Goal: Transaction & Acquisition: Download file/media

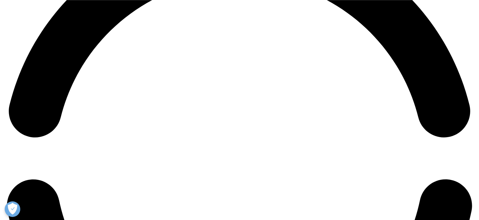
scroll to position [1087, 0]
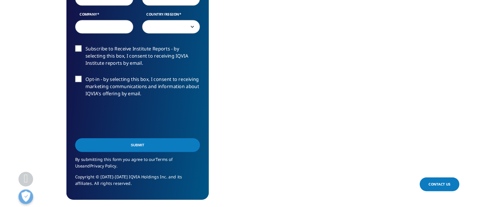
scroll to position [626, 0]
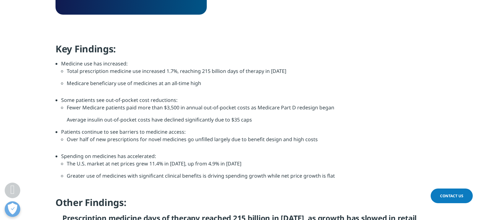
click at [335, 89] on li "Medicare beneficiary use of medicines at an all-time high" at bounding box center [245, 86] width 357 height 12
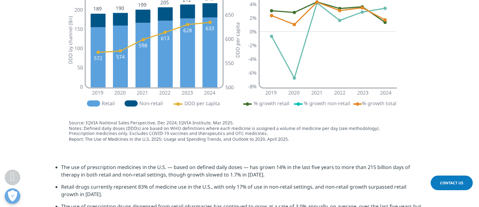
scroll to position [955, 0]
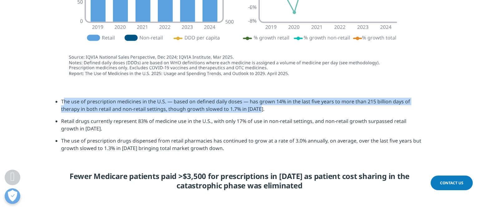
drag, startPoint x: 259, startPoint y: 109, endPoint x: 65, endPoint y: 95, distance: 194.9
click at [65, 95] on section "The use of prescription medicines in the U.S. — based on defined daily doses — …" at bounding box center [239, 146] width 479 height 129
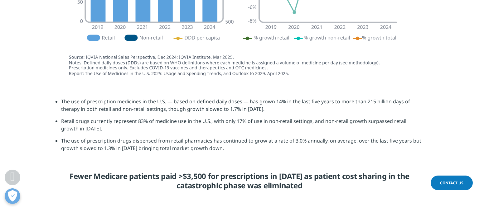
drag, startPoint x: 321, startPoint y: 113, endPoint x: 324, endPoint y: 110, distance: 4.0
click at [322, 111] on li "The use of prescription medicines in the U.S. — based on defined daily doses — …" at bounding box center [242, 108] width 362 height 20
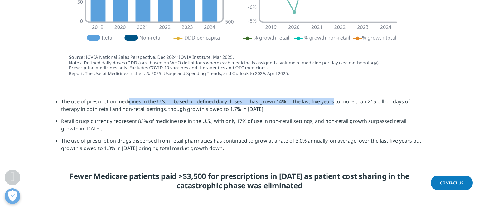
drag, startPoint x: 331, startPoint y: 101, endPoint x: 110, endPoint y: 97, distance: 220.9
click at [123, 95] on section "The use of prescription medicines in the U.S. — based on defined daily doses — …" at bounding box center [239, 146] width 479 height 129
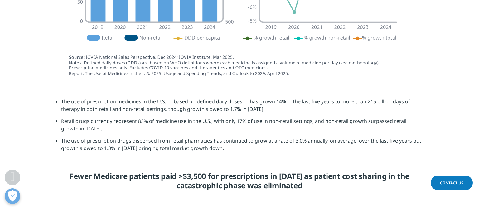
click at [52, 101] on section "The use of prescription medicines in the U.S. — based on defined daily doses — …" at bounding box center [239, 146] width 479 height 129
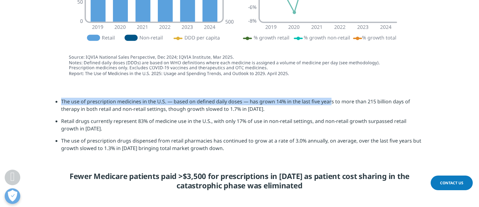
drag, startPoint x: 61, startPoint y: 100, endPoint x: 328, endPoint y: 105, distance: 266.5
click at [329, 104] on li "The use of prescription medicines in the U.S. — based on defined daily doses — …" at bounding box center [242, 108] width 362 height 20
copy li "The use of prescription medicines in the U.S. — based on defined daily doses — …"
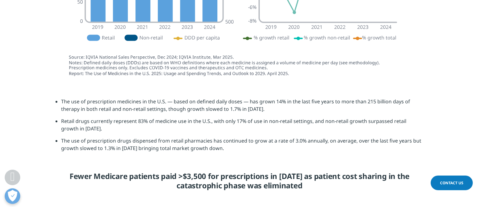
click at [122, 123] on li "Retail drugs currently represent 83% of medicine use in the U.S., with only 17%…" at bounding box center [242, 128] width 362 height 20
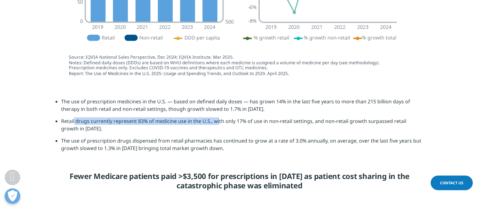
drag, startPoint x: 63, startPoint y: 122, endPoint x: 208, endPoint y: 122, distance: 145.4
click at [208, 122] on li "Retail drugs currently represent 83% of medicine use in the U.S., with only 17%…" at bounding box center [242, 128] width 362 height 20
copy li "etail drugs currently represent 83% of medicine use in the U.S"
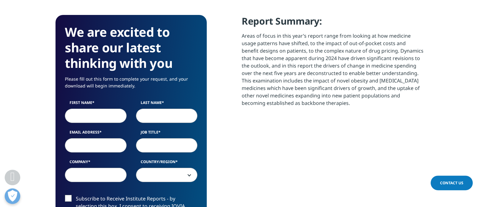
scroll to position [296, 0]
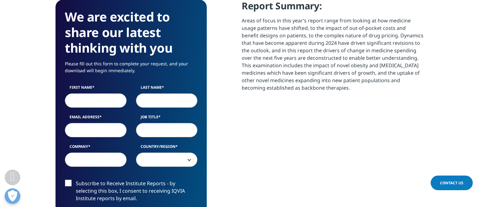
click at [112, 100] on input "First Name" at bounding box center [96, 101] width 62 height 14
type input "Jennifer"
click at [168, 96] on input "Bac" at bounding box center [167, 101] width 62 height 14
type input "Bacci"
click at [90, 130] on input "Email Address" at bounding box center [96, 130] width 62 height 14
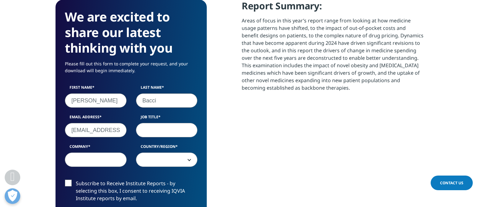
type input "jbacci@uw.edu"
type input "Associate Professor"
type input "University of Washington"
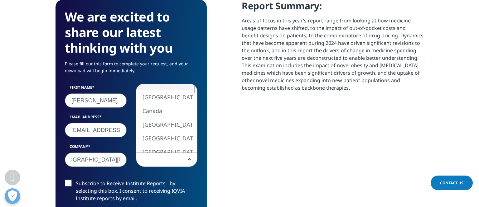
click at [168, 161] on span at bounding box center [166, 160] width 61 height 14
select select "[GEOGRAPHIC_DATA]"
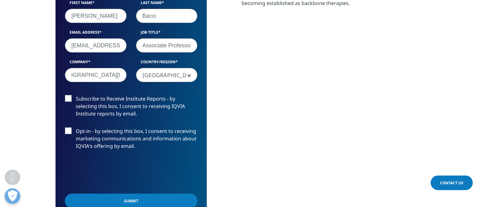
scroll to position [494, 0]
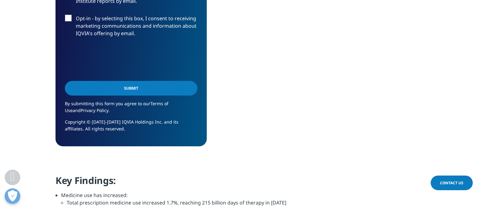
click at [114, 95] on input "Submit" at bounding box center [131, 88] width 133 height 15
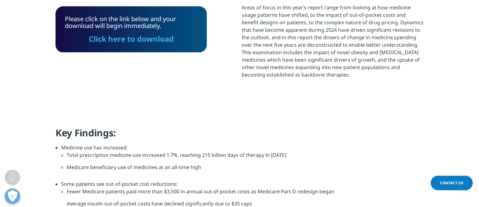
scroll to position [306, 0]
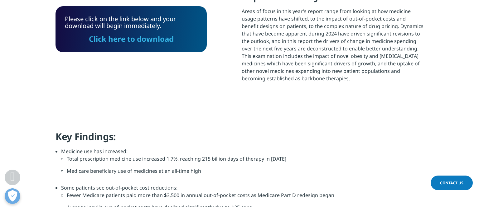
click at [133, 50] on div "Please click on the link below and your download will begin immediately. Click …" at bounding box center [131, 29] width 151 height 46
click at [135, 42] on link "Click here to download" at bounding box center [131, 39] width 85 height 10
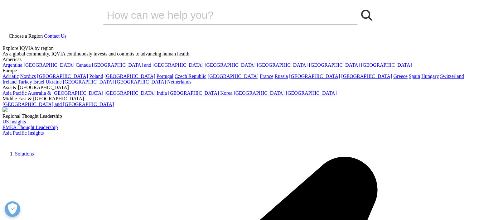
scroll to position [115, 368]
